Goal: Entertainment & Leisure: Consume media (video, audio)

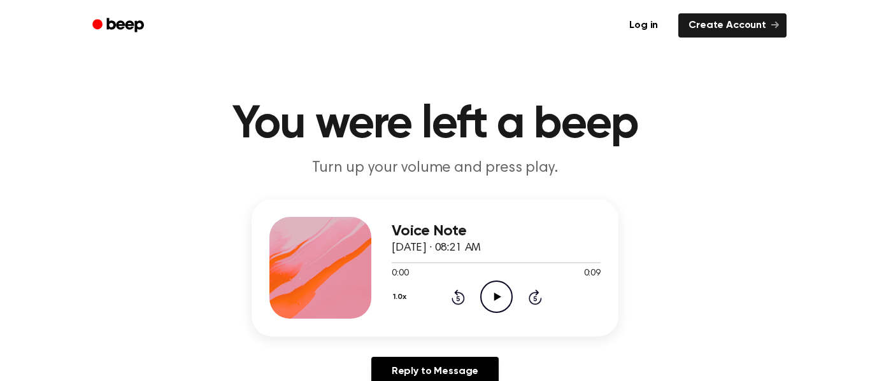
click at [489, 287] on icon "Play Audio" at bounding box center [496, 297] width 32 height 32
click at [501, 304] on icon "Pause Audio" at bounding box center [496, 297] width 32 height 32
click at [490, 297] on icon "Play Audio" at bounding box center [496, 297] width 32 height 32
click at [498, 290] on icon "Pause Audio" at bounding box center [496, 297] width 32 height 32
click at [502, 299] on icon "Play Audio" at bounding box center [496, 297] width 32 height 32
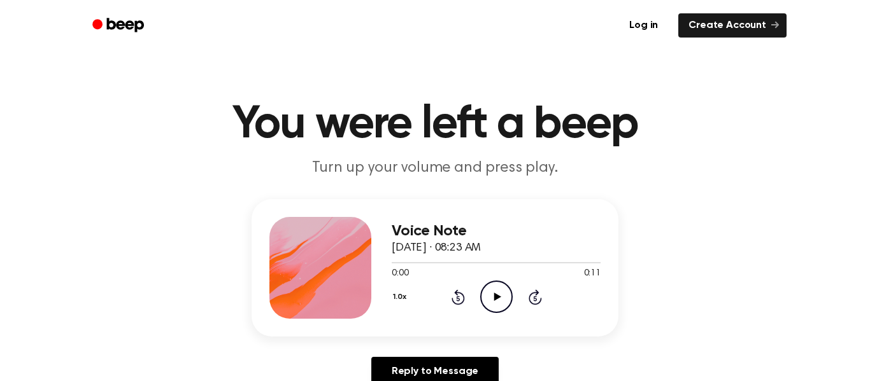
click at [500, 302] on icon "Play Audio" at bounding box center [496, 297] width 32 height 32
click at [495, 286] on icon "Play Audio" at bounding box center [496, 297] width 32 height 32
click at [488, 305] on icon "Play Audio" at bounding box center [496, 297] width 32 height 32
click at [496, 292] on icon "Play Audio" at bounding box center [496, 297] width 32 height 32
click at [508, 286] on icon "Play Audio" at bounding box center [496, 297] width 32 height 32
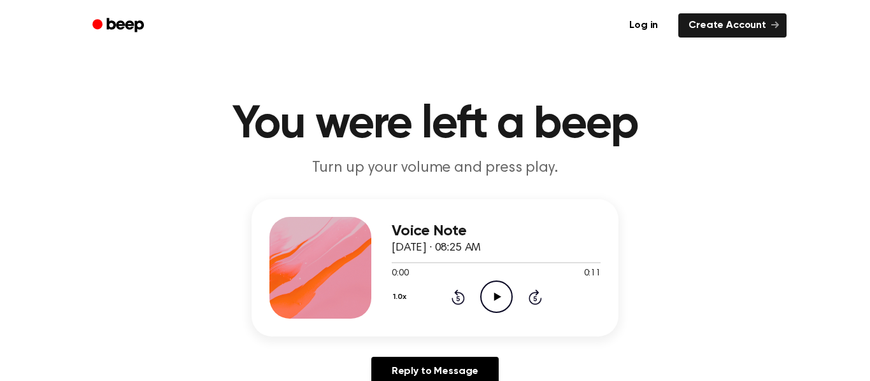
click at [498, 290] on icon "Play Audio" at bounding box center [496, 297] width 32 height 32
click at [500, 283] on icon "Play Audio" at bounding box center [496, 297] width 32 height 32
click at [497, 286] on icon "Play Audio" at bounding box center [496, 297] width 32 height 32
click at [505, 297] on icon "Play Audio" at bounding box center [496, 297] width 32 height 32
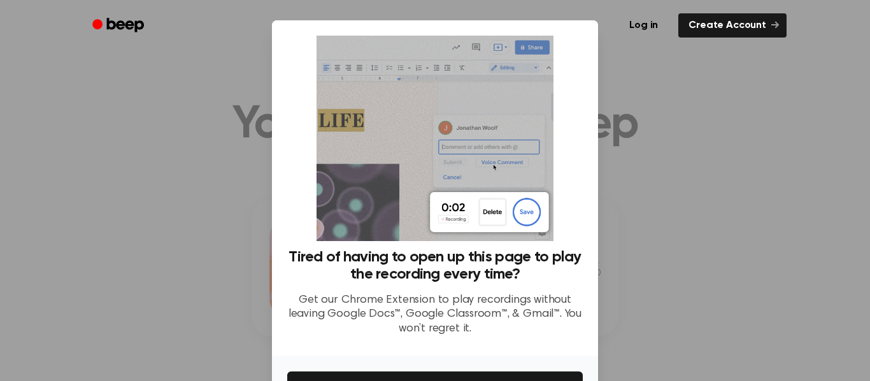
click at [677, 247] on div at bounding box center [435, 190] width 870 height 381
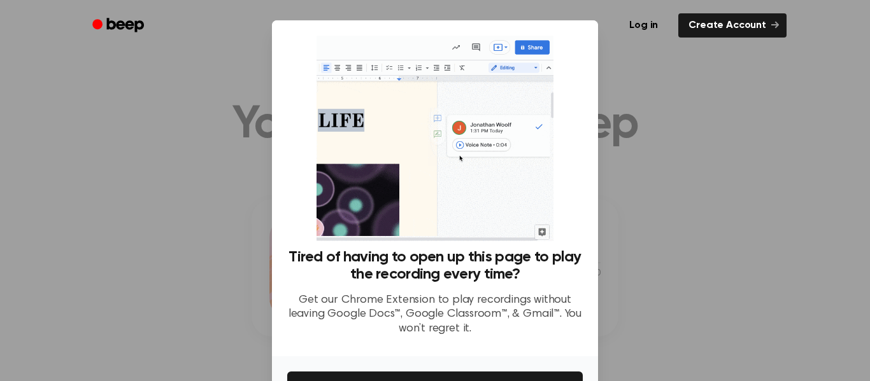
click at [708, 208] on div at bounding box center [435, 190] width 870 height 381
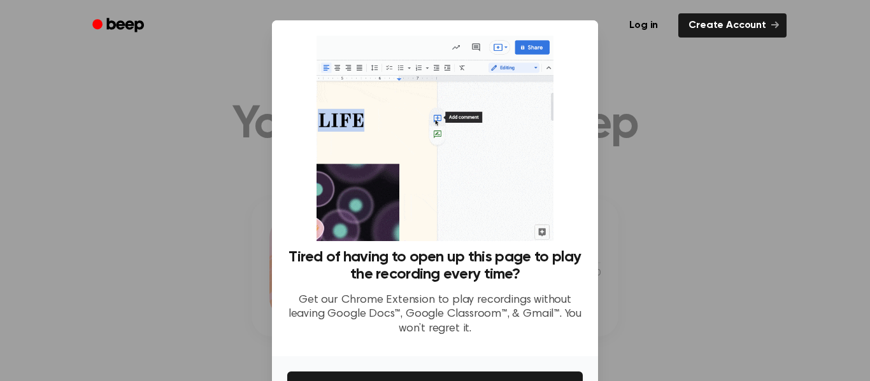
click at [758, 224] on div at bounding box center [435, 190] width 870 height 381
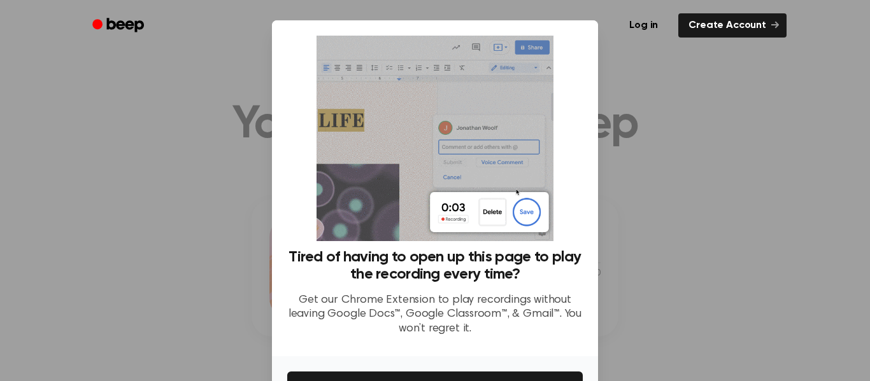
click at [689, 144] on div at bounding box center [435, 190] width 870 height 381
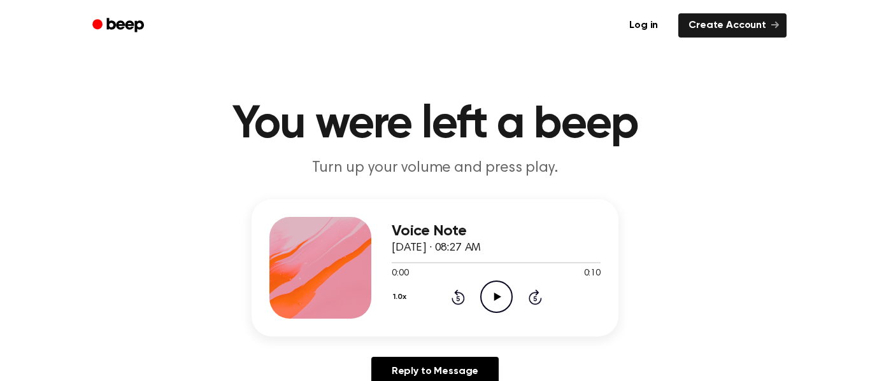
click at [504, 290] on icon "Play Audio" at bounding box center [496, 297] width 32 height 32
click at [488, 295] on icon "Play Audio" at bounding box center [496, 297] width 32 height 32
click at [502, 306] on icon "Play Audio" at bounding box center [496, 297] width 32 height 32
